Goal: Task Accomplishment & Management: Complete application form

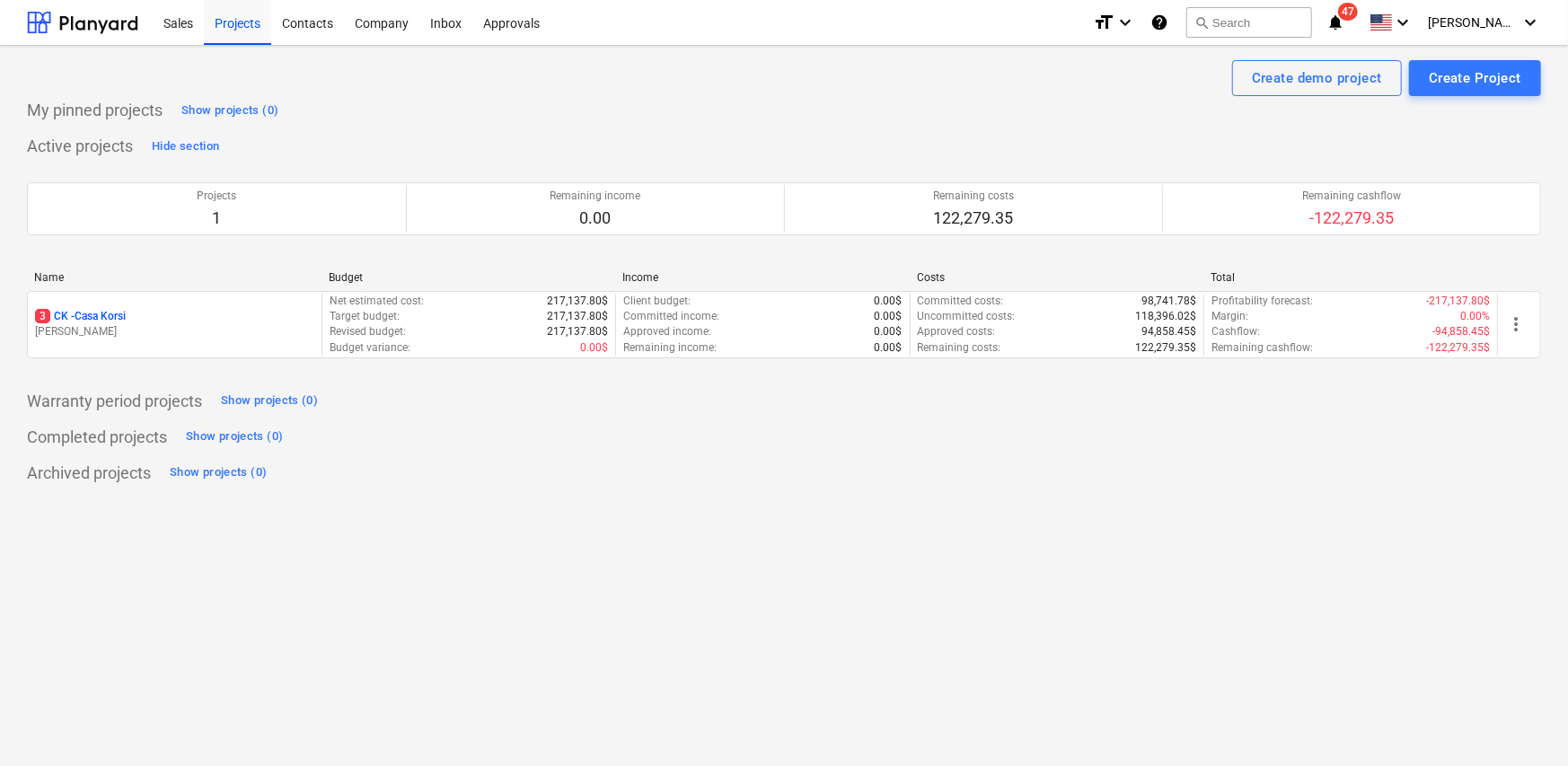
click at [243, 318] on div "3 CK - Casa Korsi" at bounding box center [175, 316] width 279 height 15
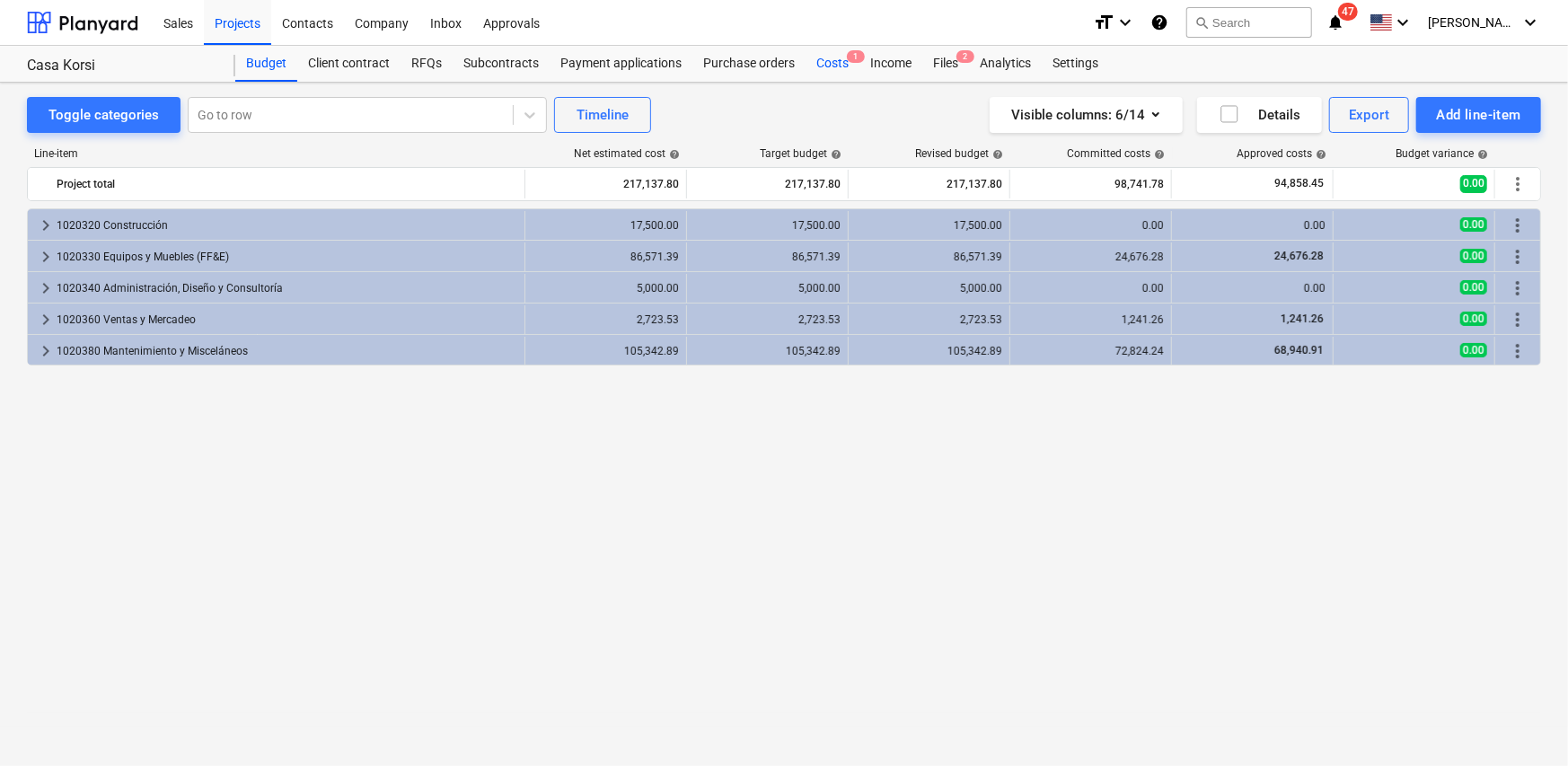
click at [831, 65] on div "Costs 1" at bounding box center [832, 64] width 54 height 36
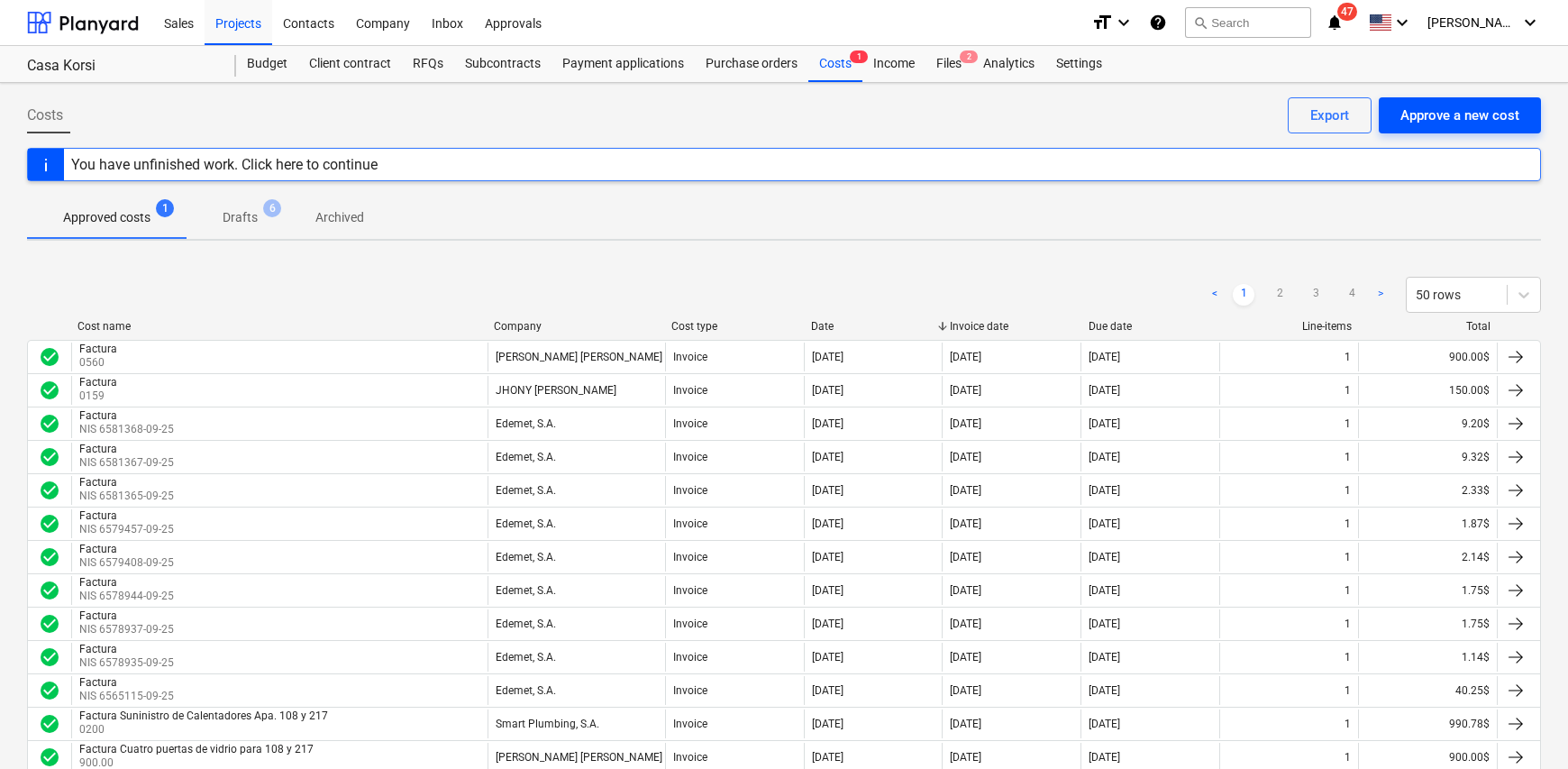
click at [1449, 119] on div "Approve a new cost" at bounding box center [1460, 116] width 119 height 23
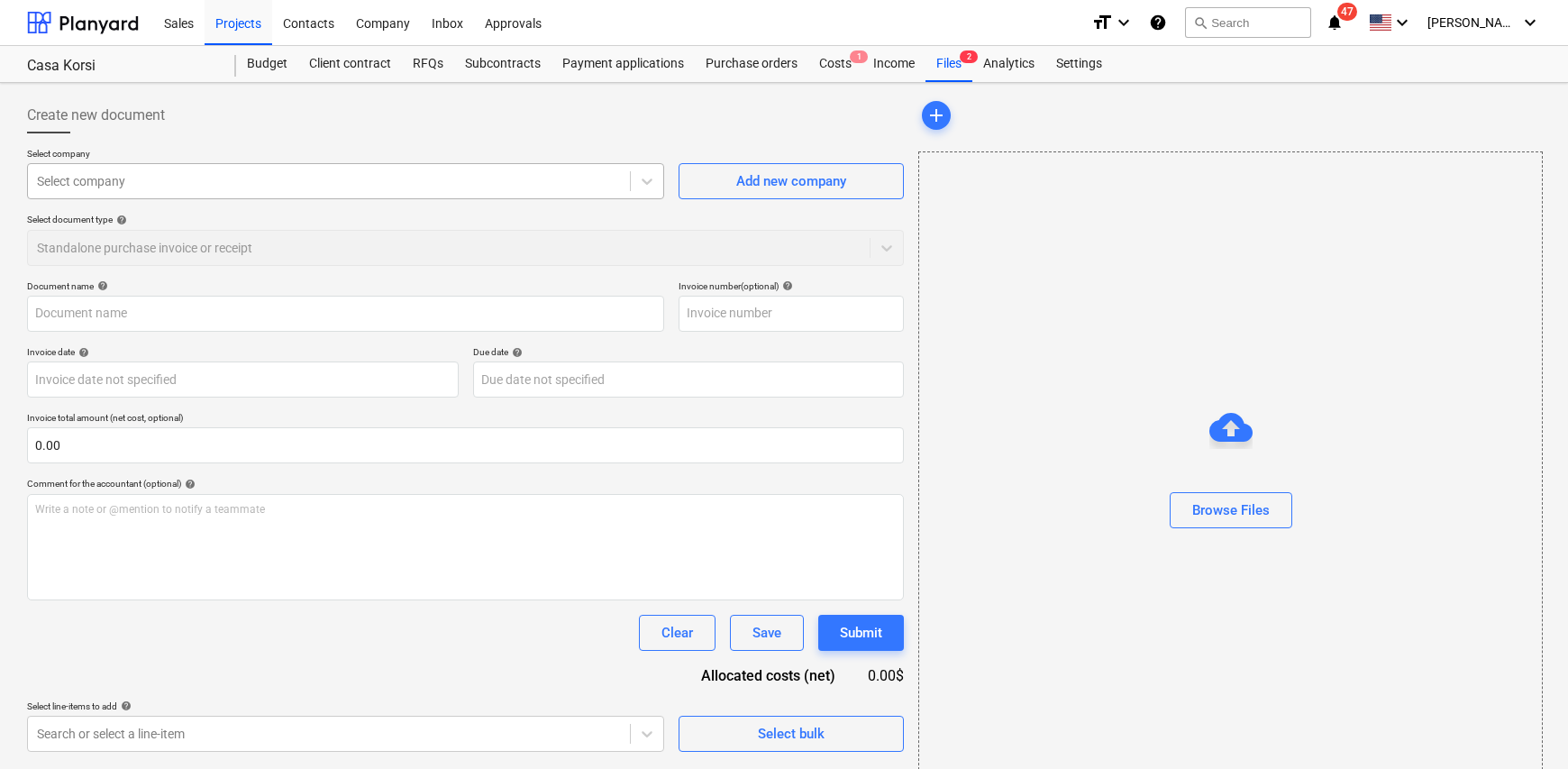
click at [182, 181] on div at bounding box center [329, 181] width 584 height 18
click at [74, 171] on div "Select company" at bounding box center [329, 181] width 602 height 25
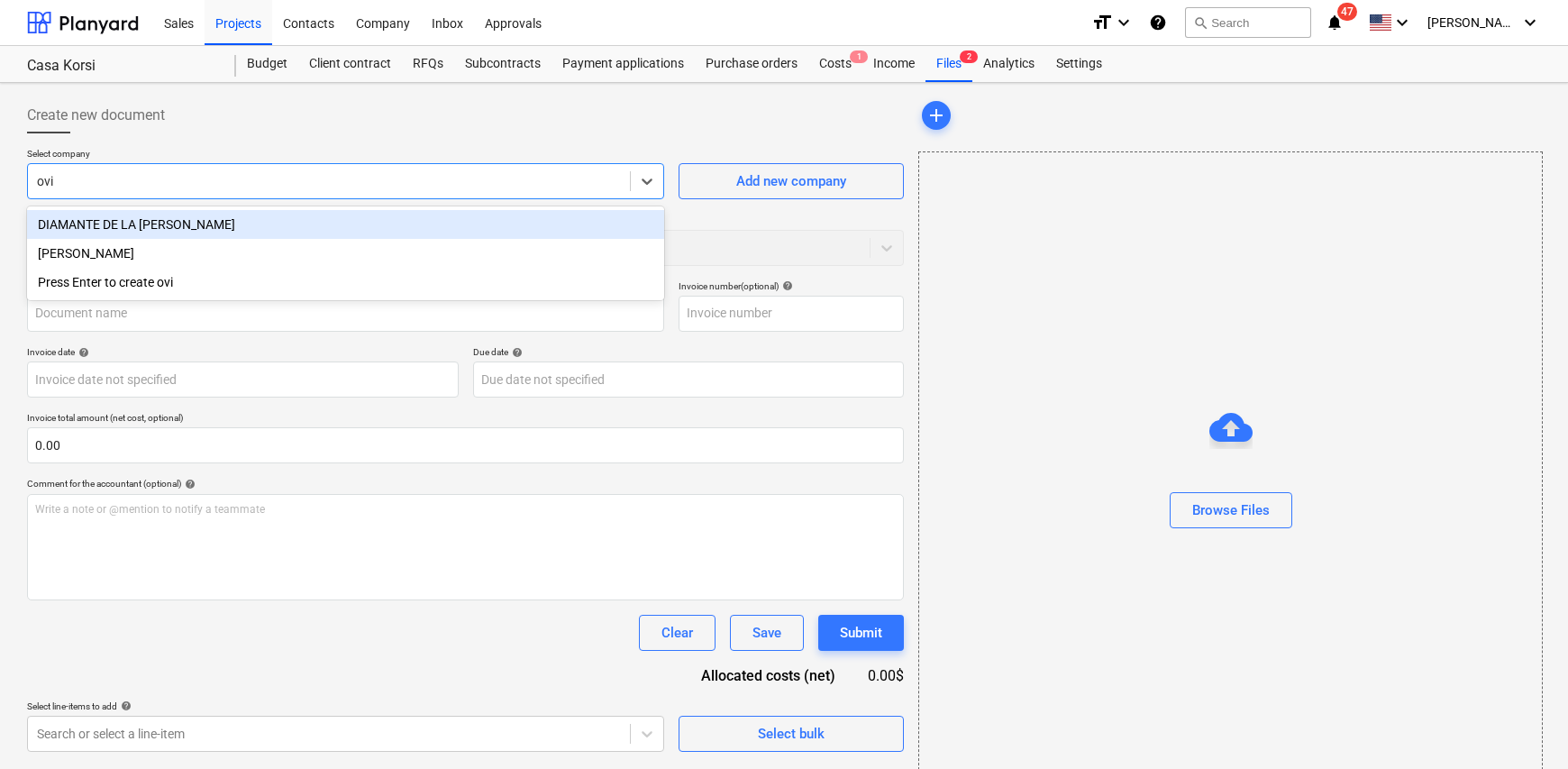
type input "ovid"
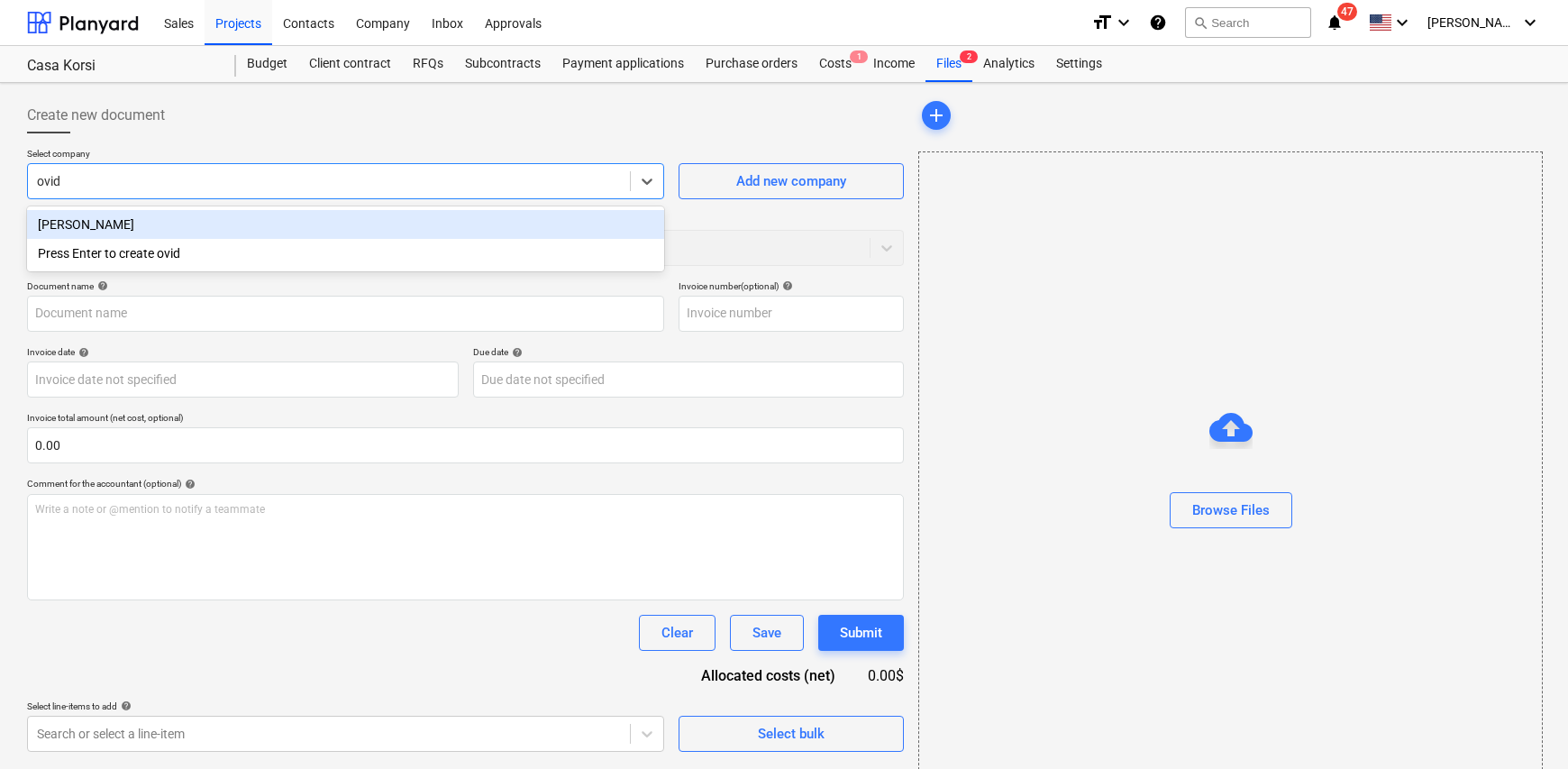
click at [187, 235] on div "[PERSON_NAME]" at bounding box center [346, 225] width 637 height 29
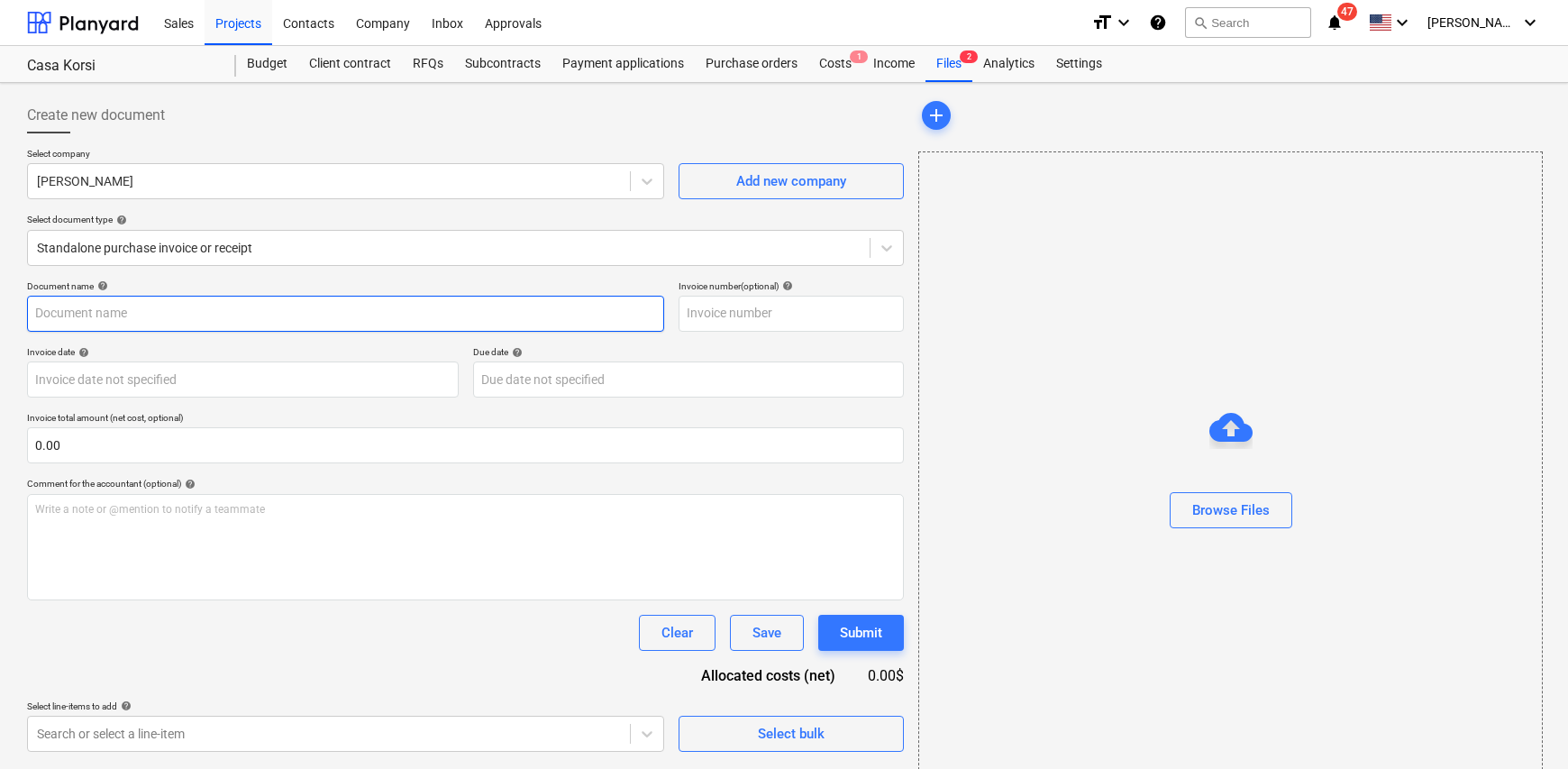
click at [126, 305] on input "text" at bounding box center [346, 313] width 637 height 36
type input "Factura"
click at [748, 317] on input "text" at bounding box center [792, 313] width 226 height 36
type input "0362"
click at [227, 378] on body "Sales Projects Contacts Company Inbox Approvals format_size keyboard_arrow_down…" at bounding box center [784, 384] width 1568 height 769
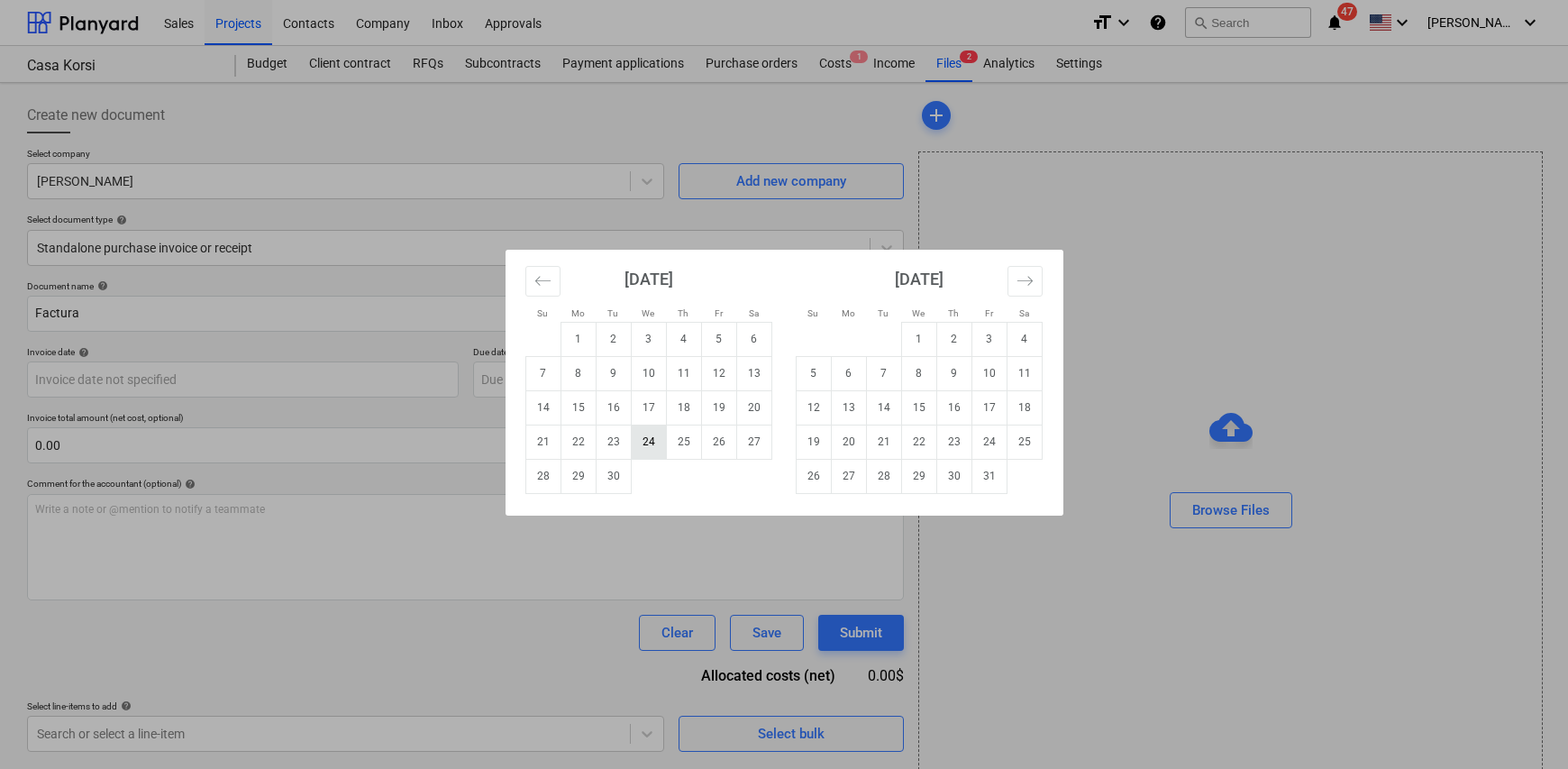
click at [652, 442] on td "24" at bounding box center [648, 441] width 35 height 34
type input "[DATE]"
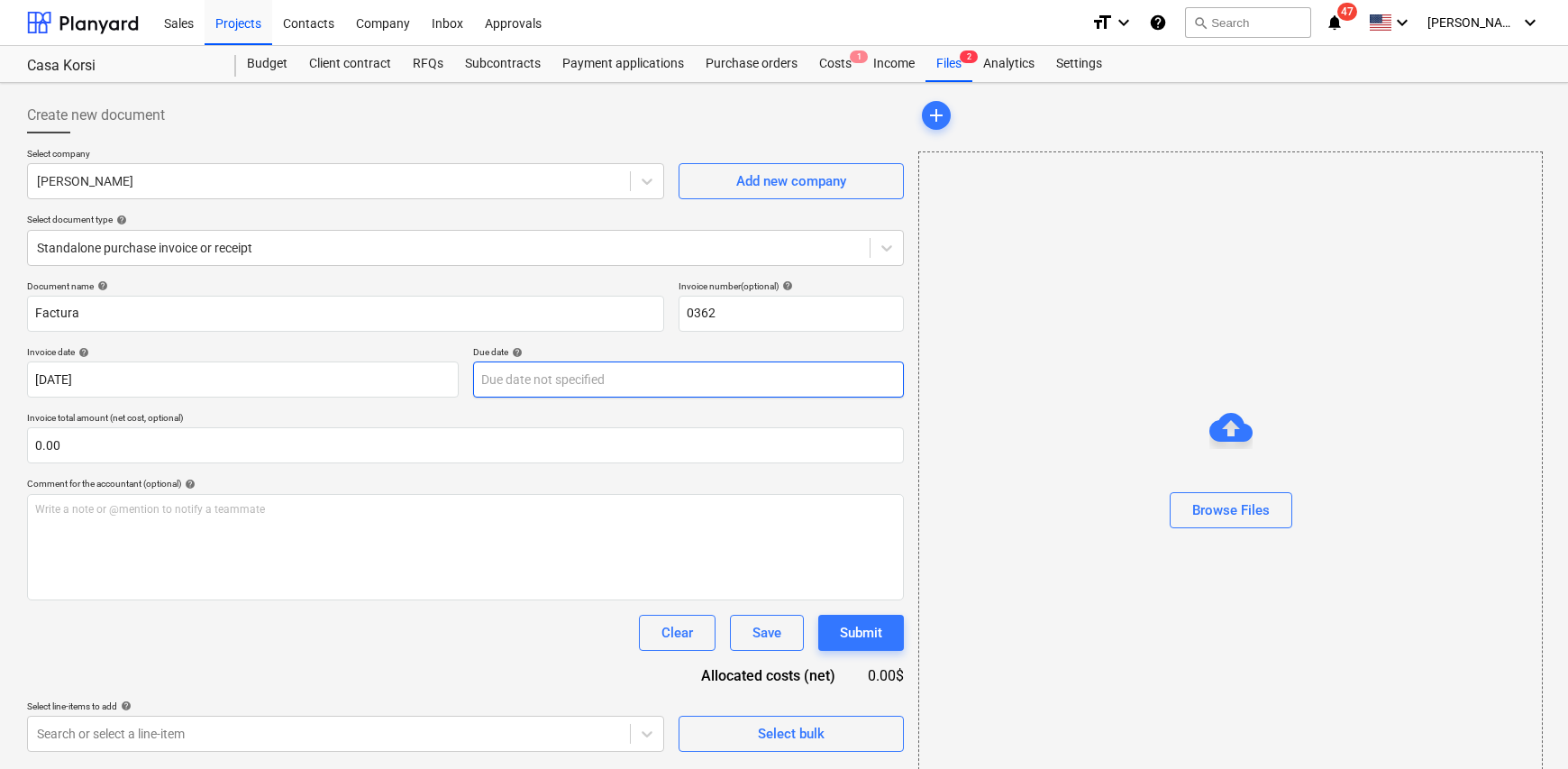
click at [546, 375] on body "Sales Projects Contacts Company Inbox Approvals format_size keyboard_arrow_down…" at bounding box center [784, 384] width 1568 height 769
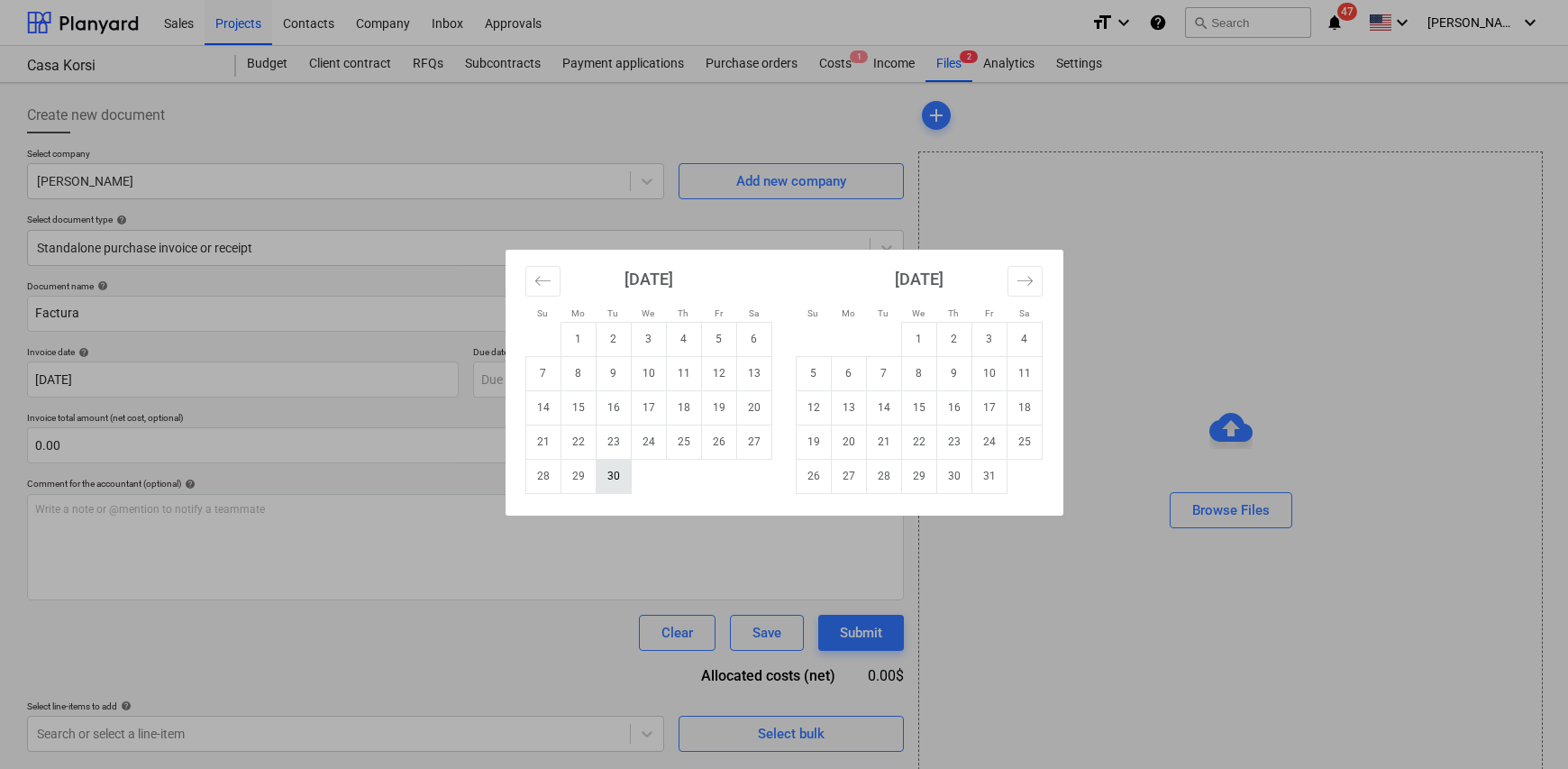
click at [615, 475] on td "30" at bounding box center [613, 476] width 35 height 34
type input "[DATE]"
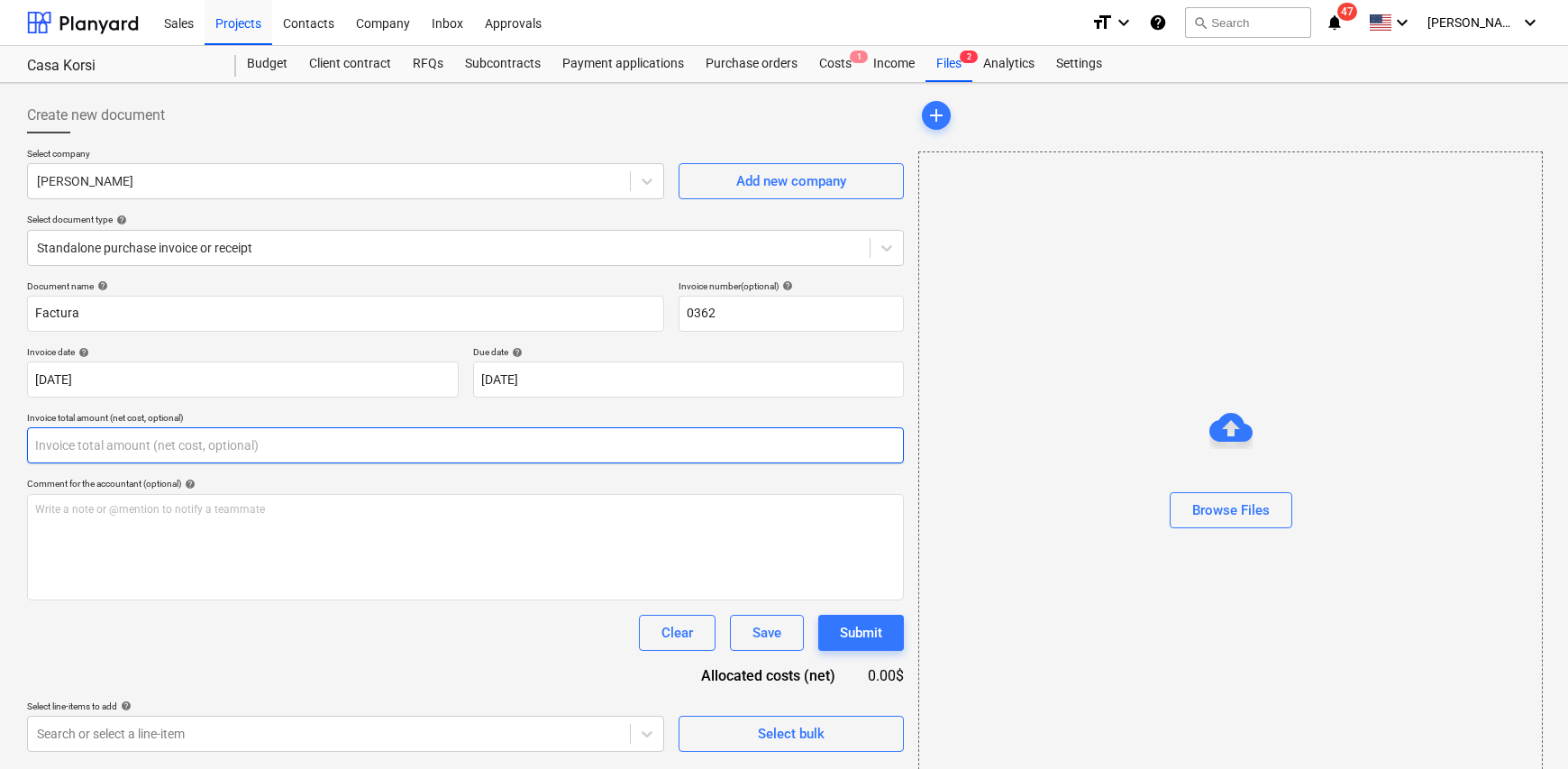
click at [194, 435] on input "text" at bounding box center [465, 445] width 877 height 36
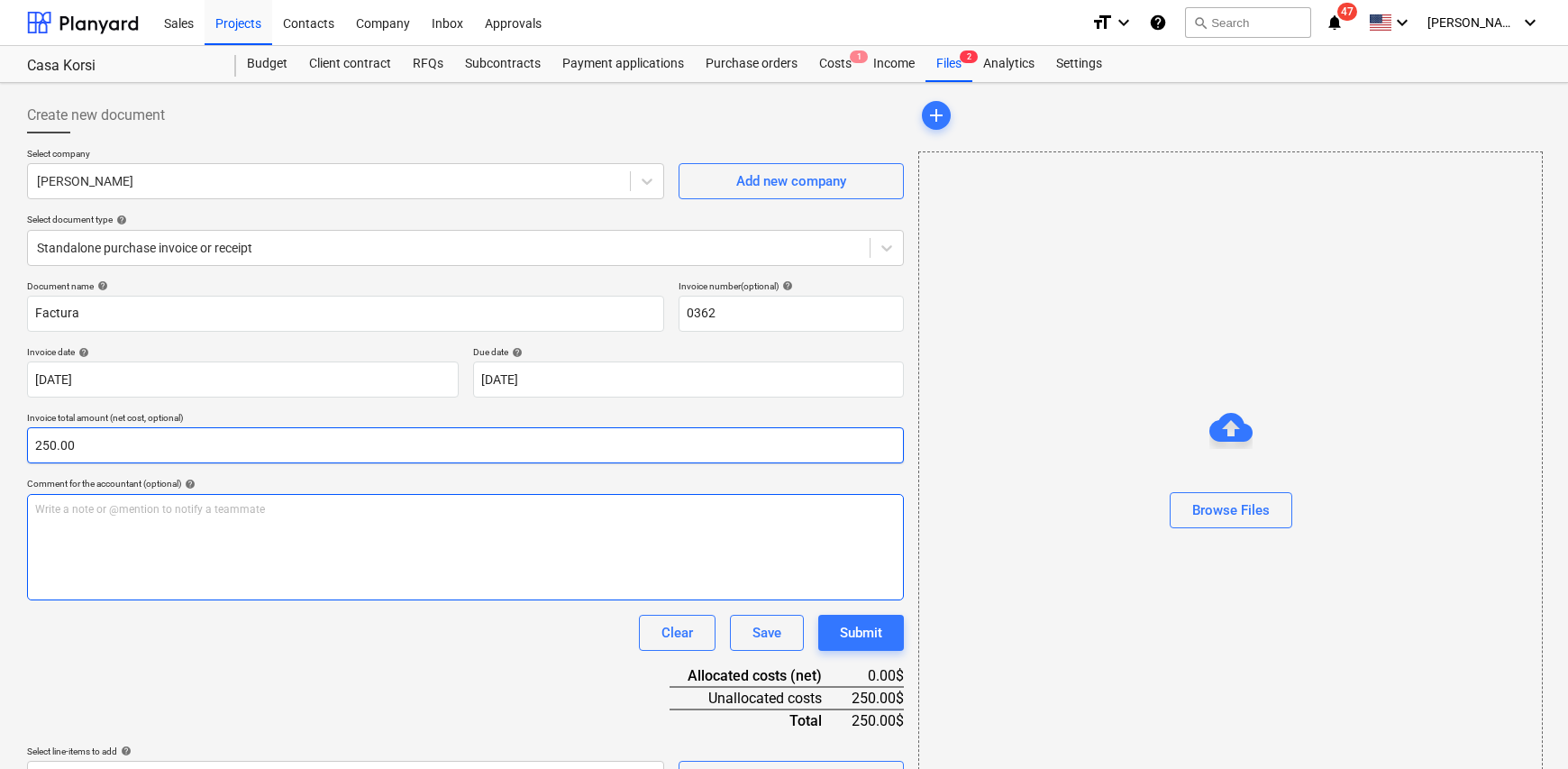
type input "250.00"
click at [142, 509] on p "Write a note or @mention to notify a teammate [PERSON_NAME]" at bounding box center [465, 509] width 860 height 15
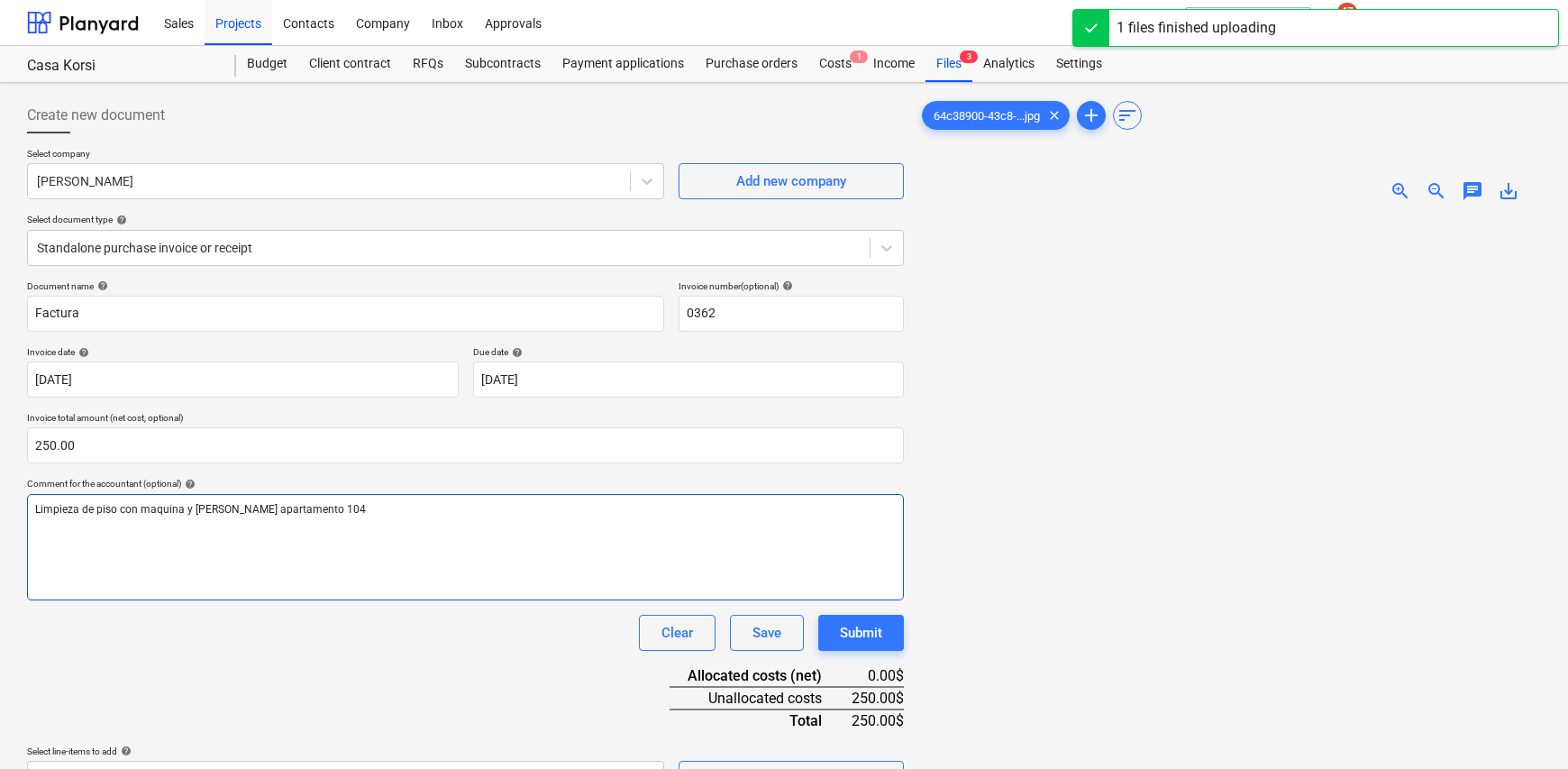
scroll to position [181, 0]
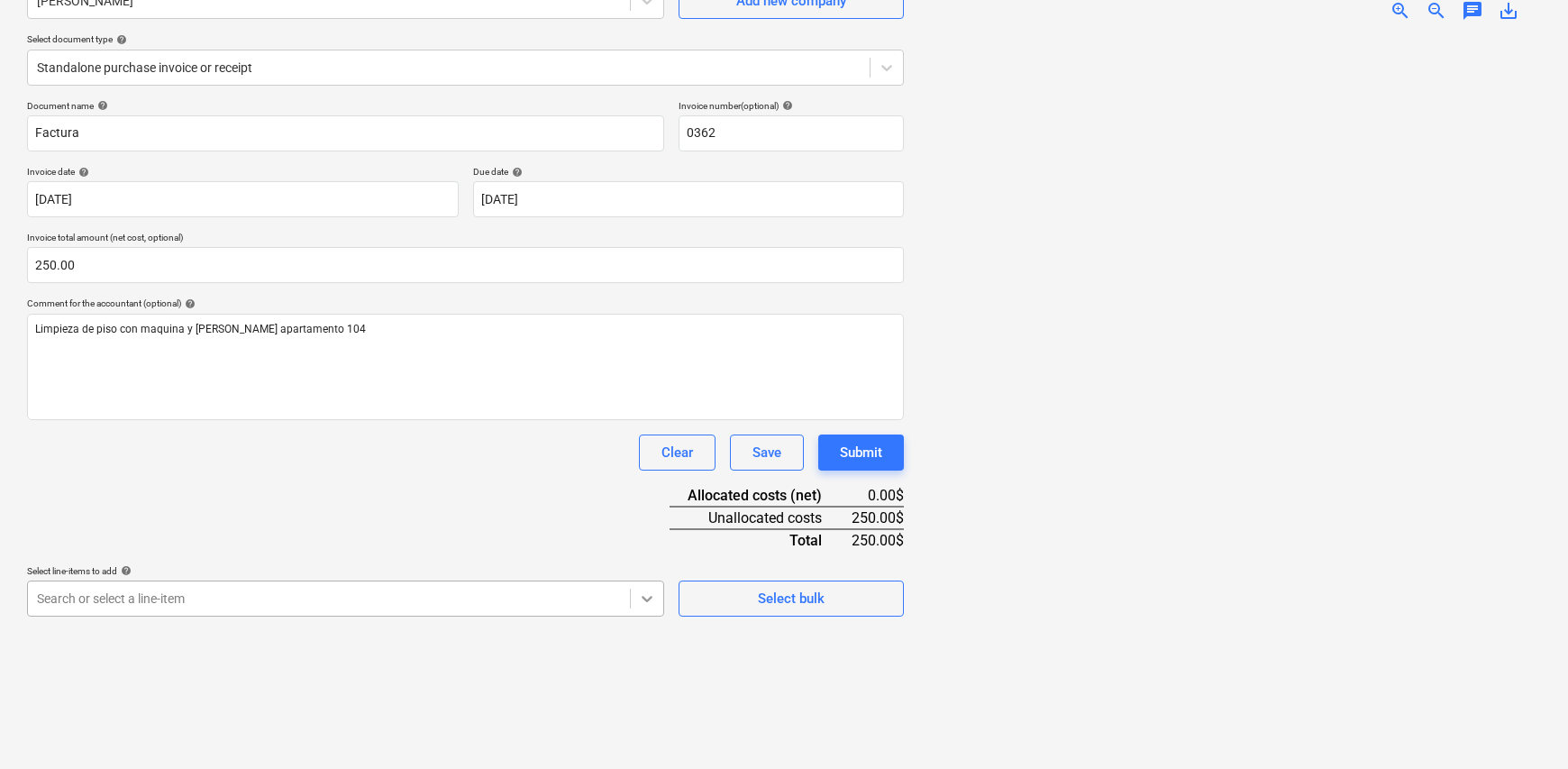
click at [645, 588] on body "Sales Projects Contacts Company Inbox Approvals format_size keyboard_arrow_down…" at bounding box center [784, 204] width 1568 height 769
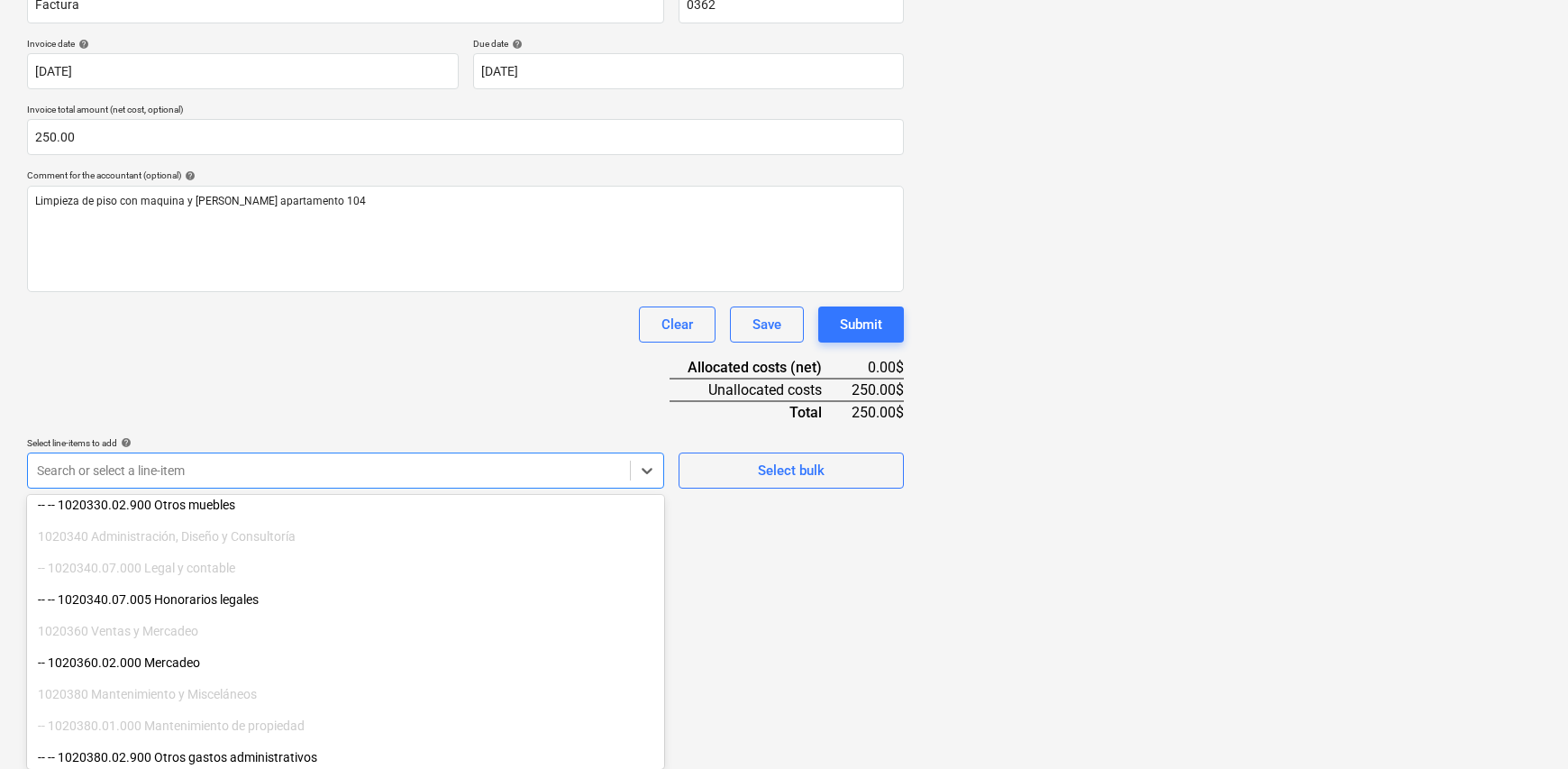
scroll to position [360, 0]
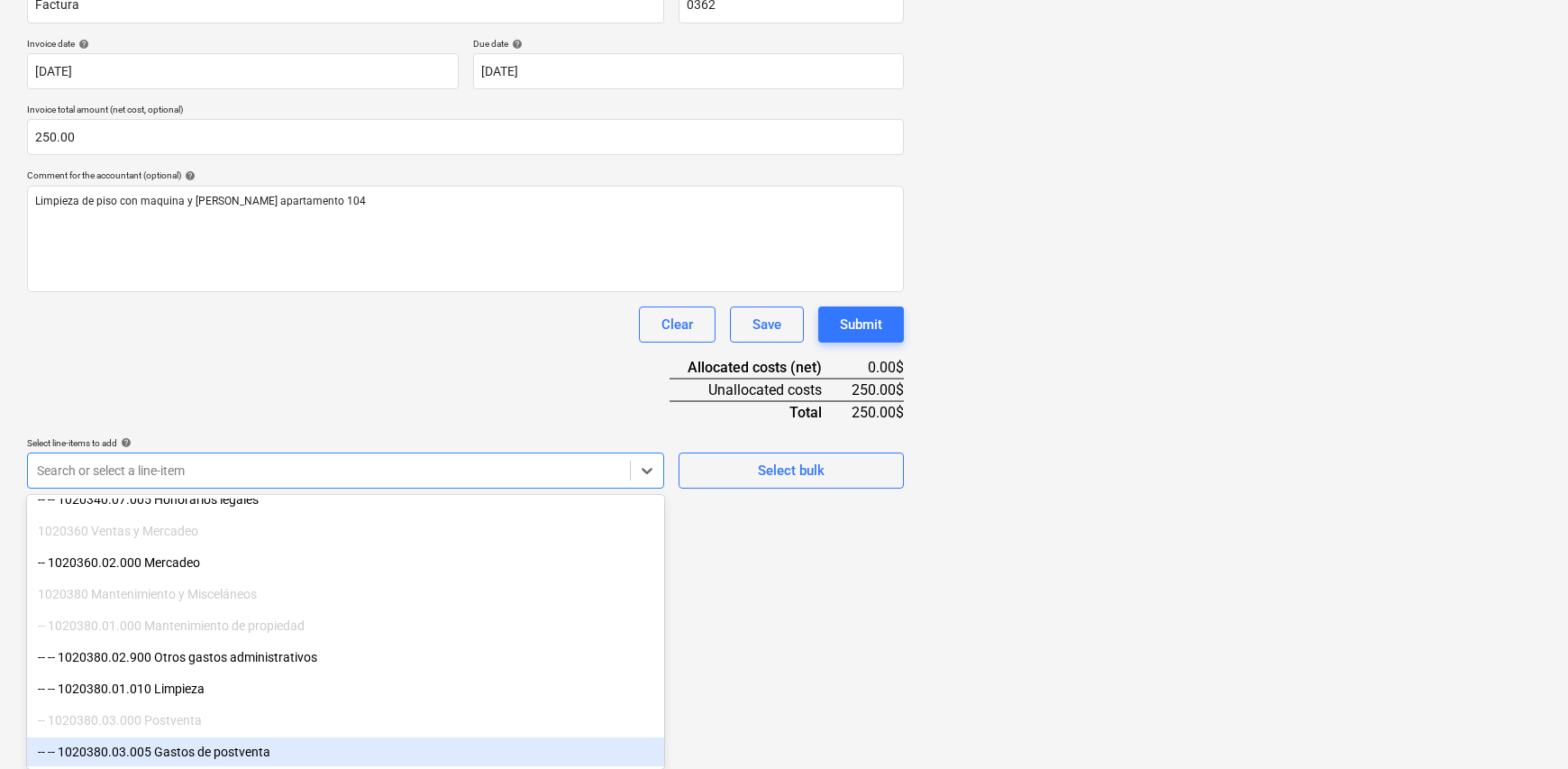
click at [280, 752] on div "-- -- 1020380.03.005 Gastos de postventa" at bounding box center [346, 752] width 637 height 29
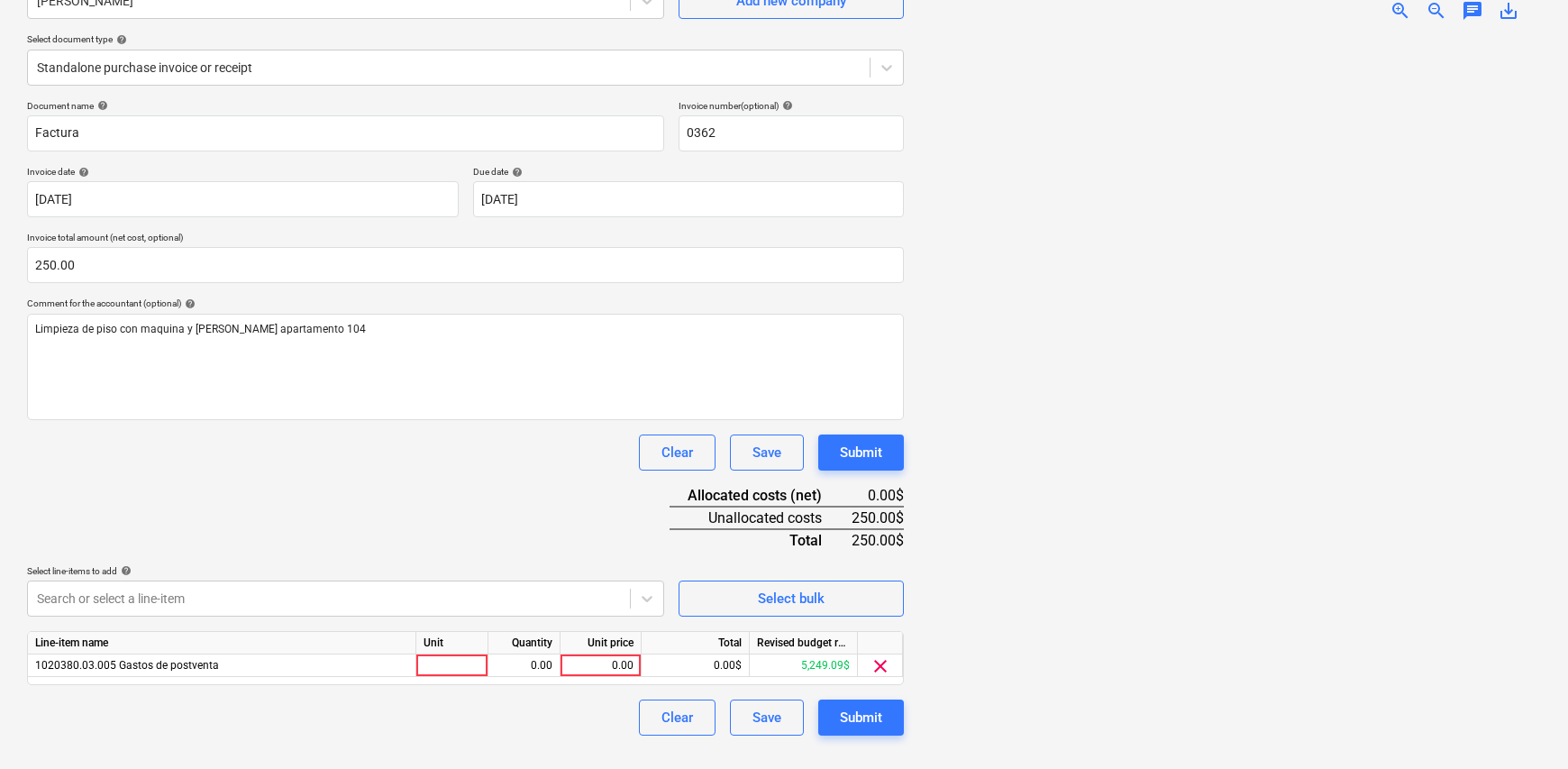
scroll to position [181, 0]
click at [1036, 588] on html "Sales Projects Contacts Company Inbox Approvals format_size keyboard_arrow_down…" at bounding box center [784, 204] width 1568 height 769
click at [449, 664] on div at bounding box center [452, 665] width 72 height 23
type input "1"
click at [542, 662] on div "0.00" at bounding box center [524, 665] width 57 height 23
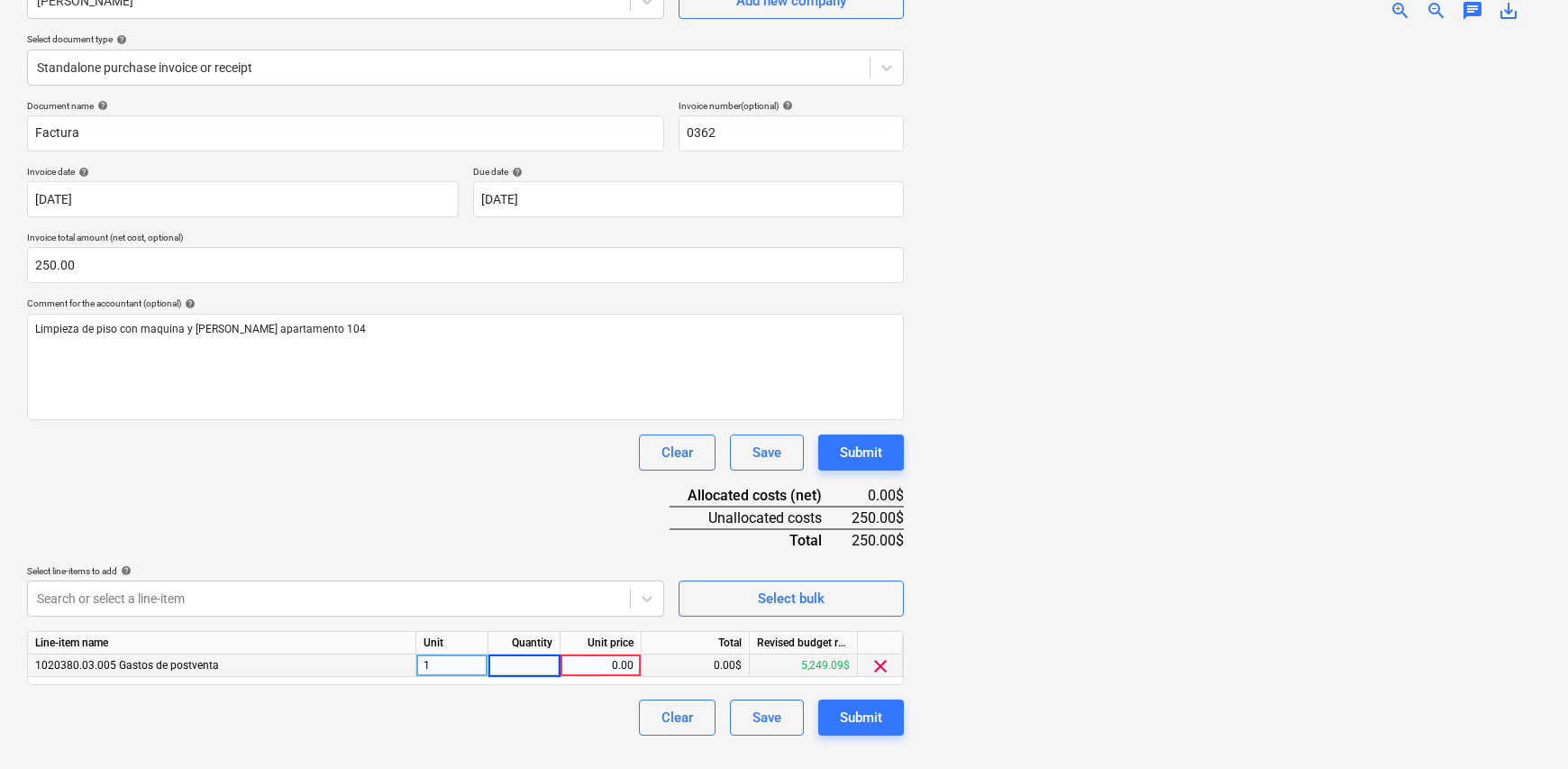
type input "1"
click at [599, 702] on div "Clear Save Submit" at bounding box center [465, 718] width 877 height 36
click at [614, 660] on div "0.00" at bounding box center [600, 665] width 66 height 23
type input "250.00"
click at [541, 726] on div "Clear Save Submit" at bounding box center [465, 718] width 877 height 36
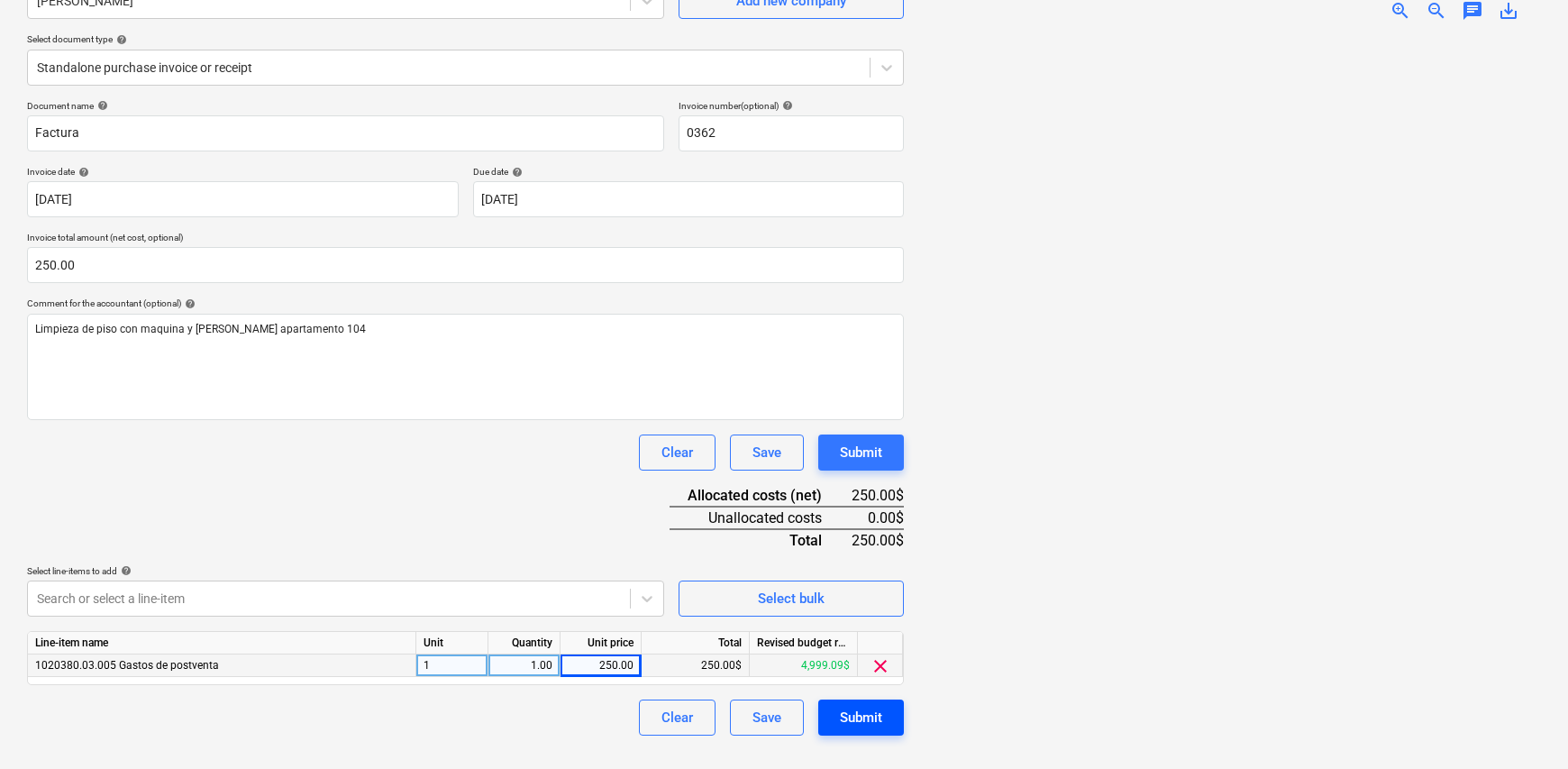
click at [865, 718] on div "Submit" at bounding box center [860, 718] width 42 height 23
